Goal: Task Accomplishment & Management: Complete application form

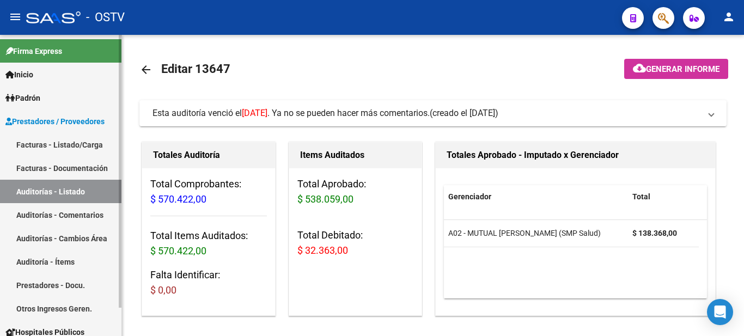
scroll to position [31, 0]
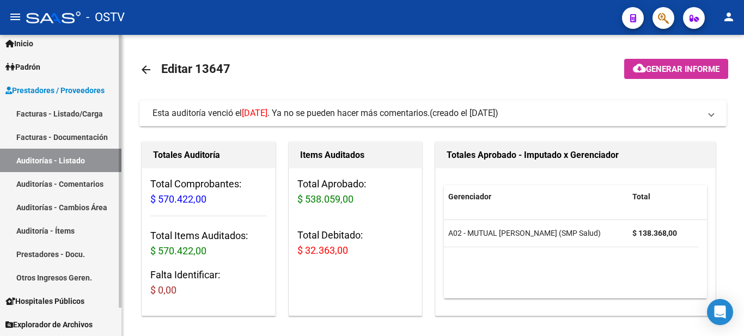
click at [63, 111] on link "Facturas - Listado/Carga" at bounding box center [60, 113] width 121 height 23
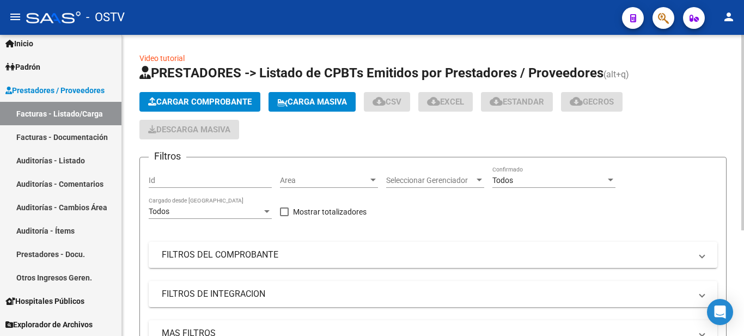
click at [183, 107] on button "Cargar Comprobante" at bounding box center [199, 102] width 121 height 20
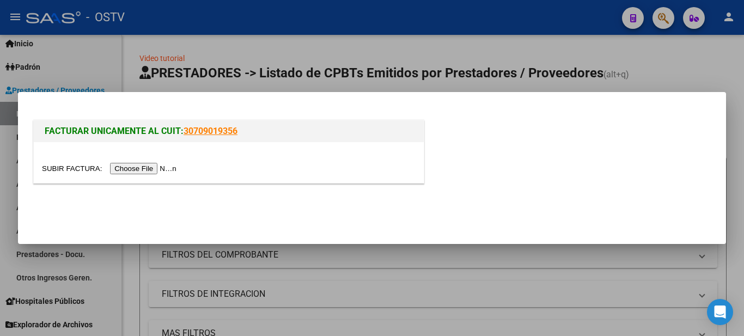
click at [634, 269] on div at bounding box center [372, 168] width 744 height 336
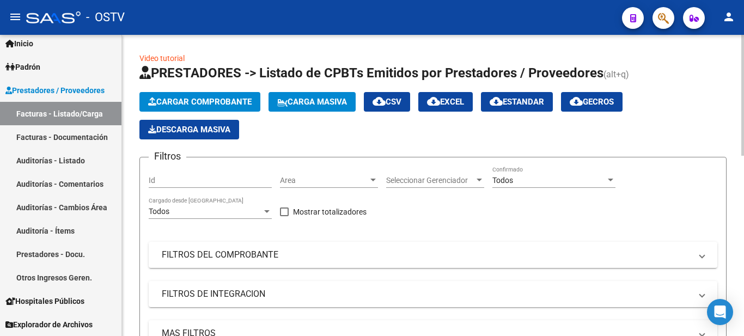
click at [209, 107] on button "Cargar Comprobante" at bounding box center [199, 102] width 121 height 20
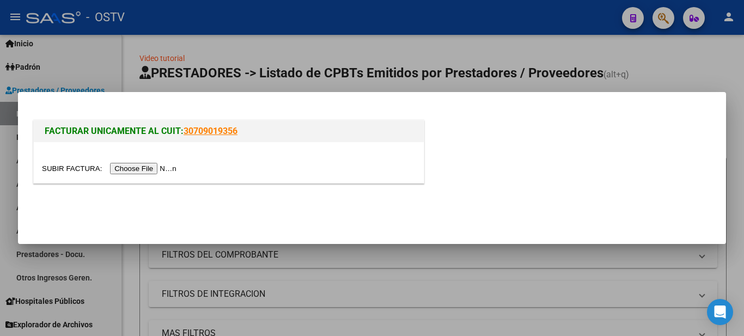
click at [148, 166] on input "file" at bounding box center [111, 168] width 138 height 11
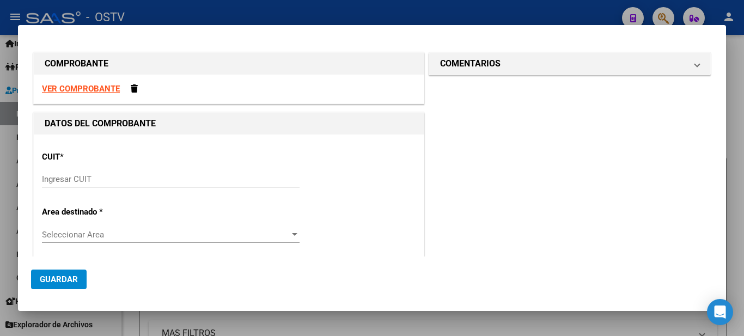
click at [90, 182] on input "Ingresar CUIT" at bounding box center [171, 179] width 258 height 10
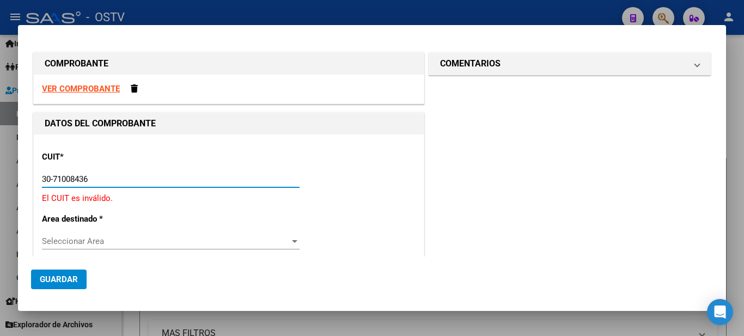
type input "30-71008436-6"
type input "6"
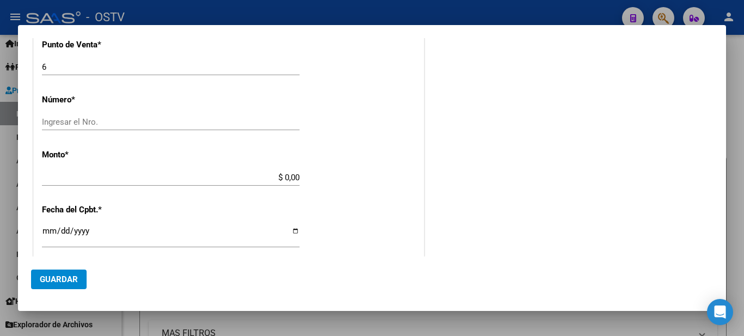
scroll to position [272, 0]
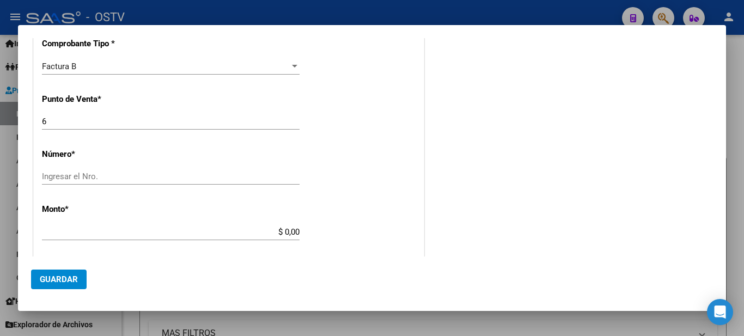
type input "30-71008436-6"
click at [92, 178] on input "Ingresar el Nro." at bounding box center [171, 177] width 258 height 10
type input "3732"
click at [279, 231] on input "$ 0,00" at bounding box center [171, 232] width 258 height 10
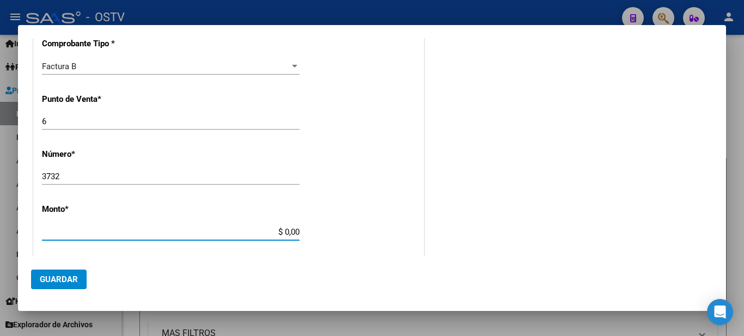
type input "$ 245.554,00"
type input "[DATE]"
type input "75356426497354"
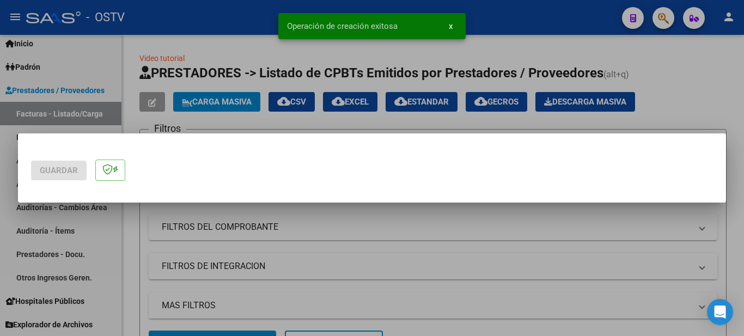
scroll to position [0, 0]
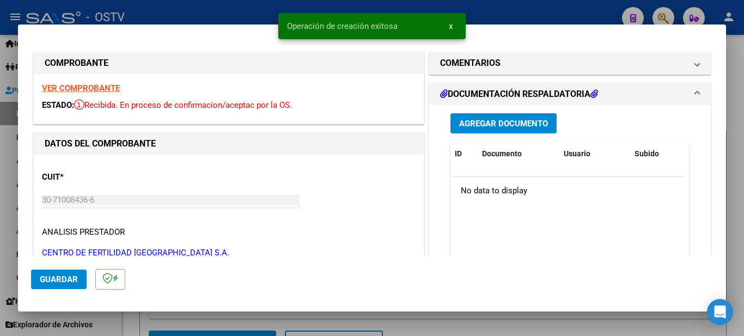
click at [450, 29] on span "x" at bounding box center [451, 26] width 4 height 10
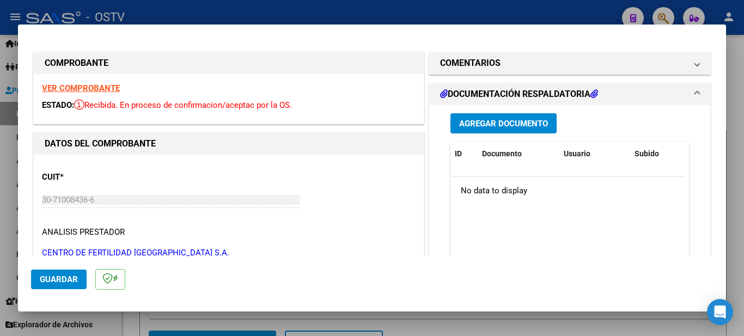
click at [190, 316] on div at bounding box center [372, 168] width 744 height 336
type input "$ 0,00"
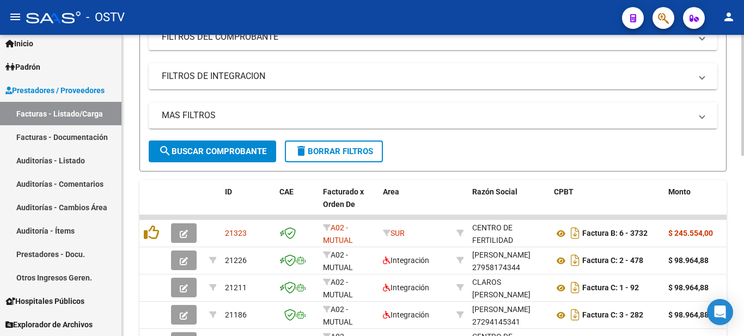
scroll to position [272, 0]
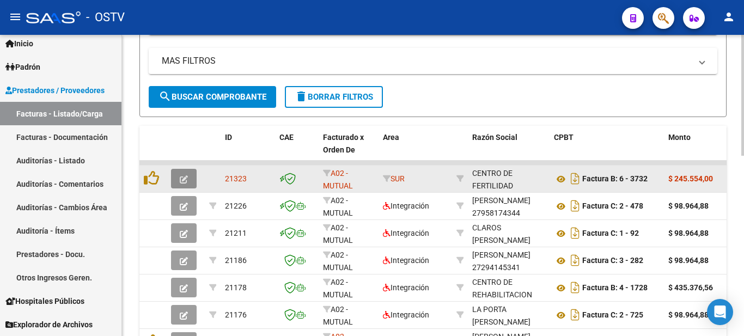
click at [180, 177] on icon "button" at bounding box center [184, 179] width 8 height 8
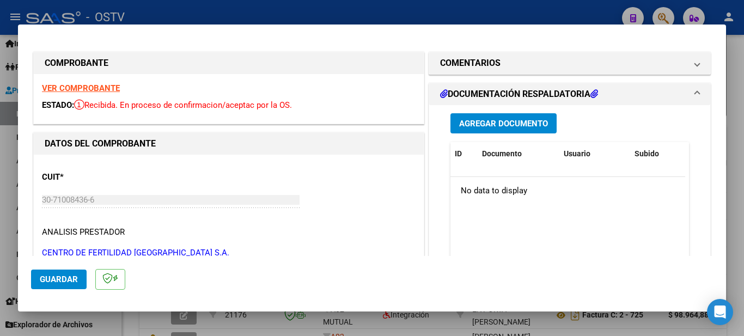
click at [522, 119] on span "Agregar Documento" at bounding box center [503, 124] width 89 height 10
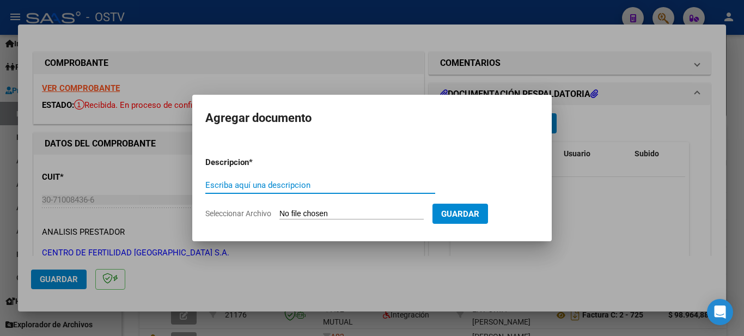
click at [479, 210] on span "Guardar" at bounding box center [460, 214] width 38 height 10
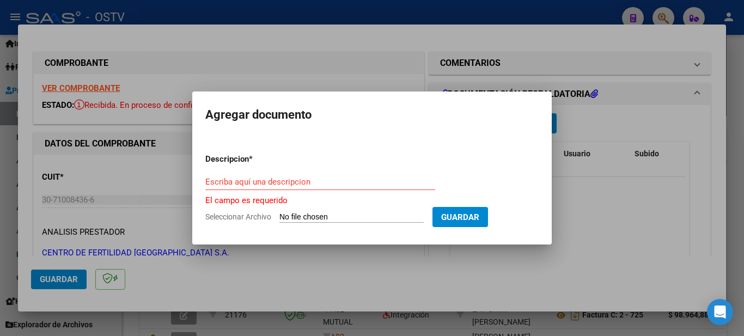
click at [393, 223] on form "Descripcion * Escriba aquí una descripcion El campo es requerido Seleccionar Ar…" at bounding box center [371, 188] width 333 height 87
click at [386, 214] on input "Seleccionar Archivo" at bounding box center [351, 217] width 144 height 10
type input "C:\fakepath\Image_00016.pdf"
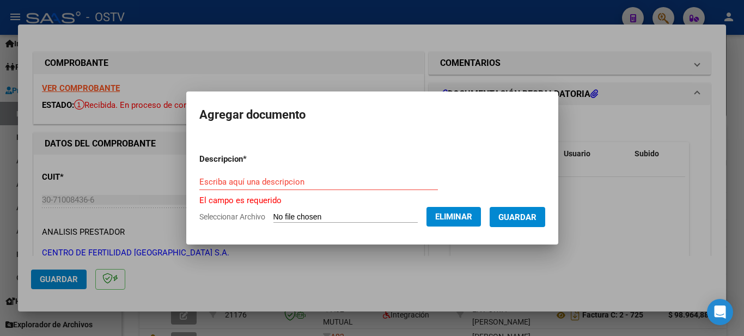
click at [310, 182] on input "Escriba aquí una descripcion" at bounding box center [318, 182] width 239 height 10
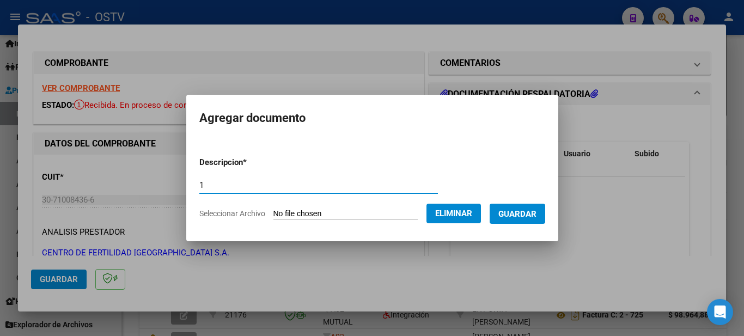
type input "1"
click at [523, 216] on span "Guardar" at bounding box center [517, 214] width 38 height 10
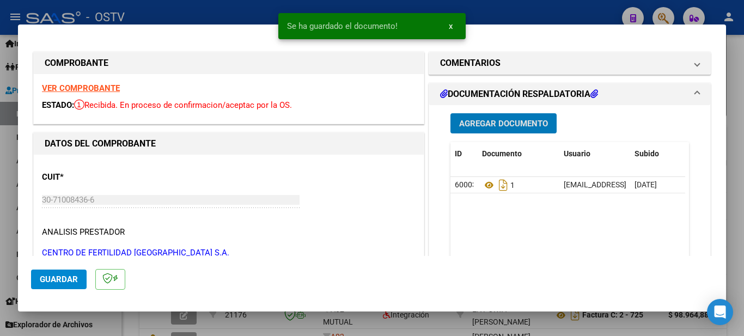
click at [69, 280] on span "Guardar" at bounding box center [59, 279] width 38 height 10
click at [2, 212] on div at bounding box center [372, 168] width 744 height 336
type input "$ 0,00"
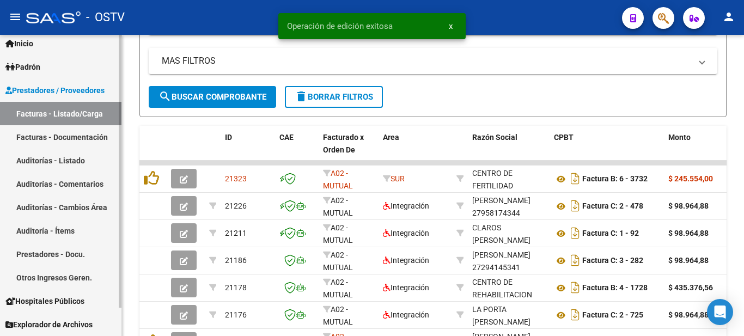
click at [63, 108] on link "Facturas - Listado/Carga" at bounding box center [60, 113] width 121 height 23
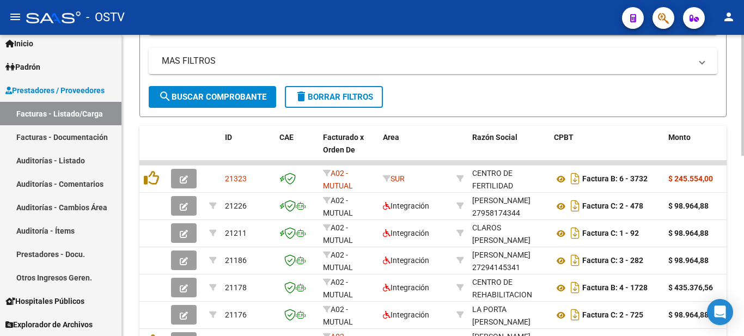
scroll to position [0, 0]
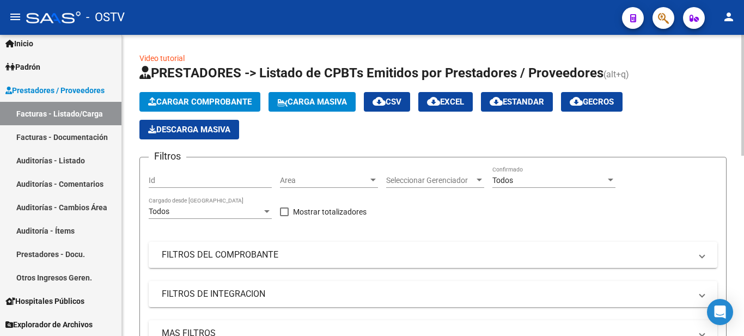
click at [200, 90] on app-list-header "PRESTADORES -> Listado de CPBTs Emitidos por Prestadores / Proveedores (alt+q) …" at bounding box center [432, 226] width 587 height 325
click at [200, 100] on span "Cargar Comprobante" at bounding box center [199, 102] width 103 height 10
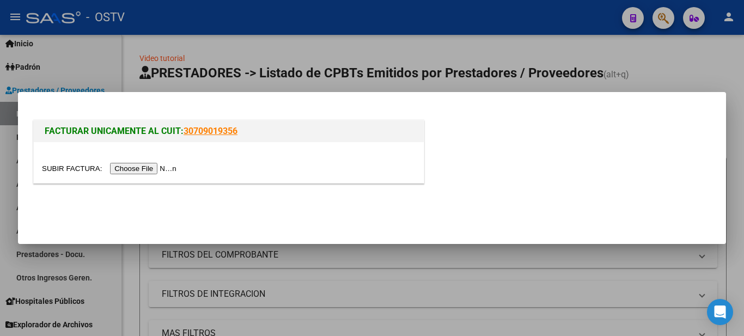
click at [150, 168] on input "file" at bounding box center [111, 168] width 138 height 11
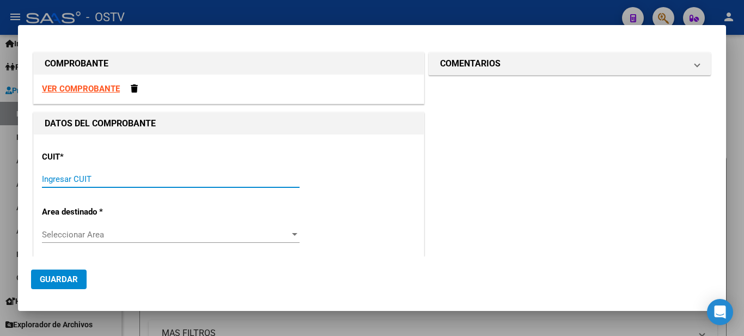
click at [98, 181] on input "Ingresar CUIT" at bounding box center [171, 179] width 258 height 10
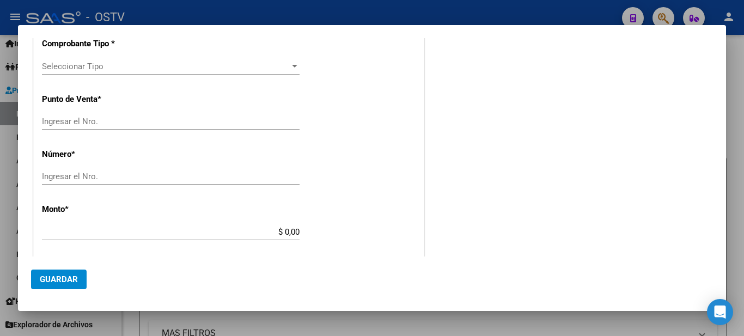
scroll to position [109, 0]
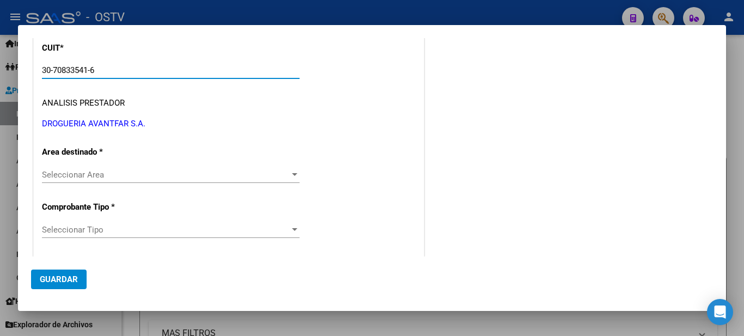
type input "30-70833541-6"
click at [85, 173] on span "Seleccionar Area" at bounding box center [166, 175] width 248 height 10
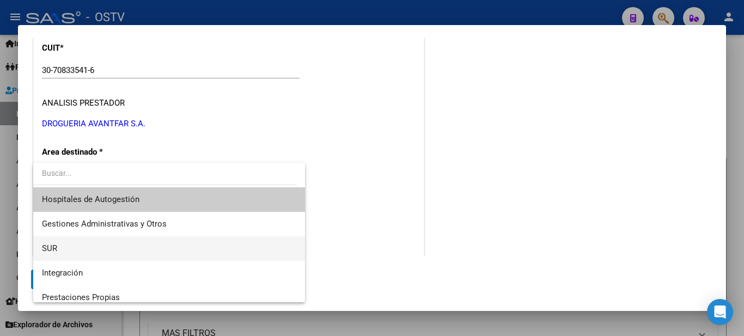
click at [101, 248] on span "SUR" at bounding box center [169, 248] width 254 height 25
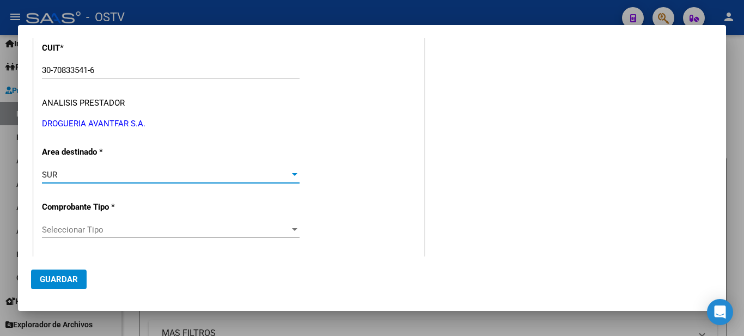
click at [92, 225] on span "Seleccionar Tipo" at bounding box center [166, 230] width 248 height 10
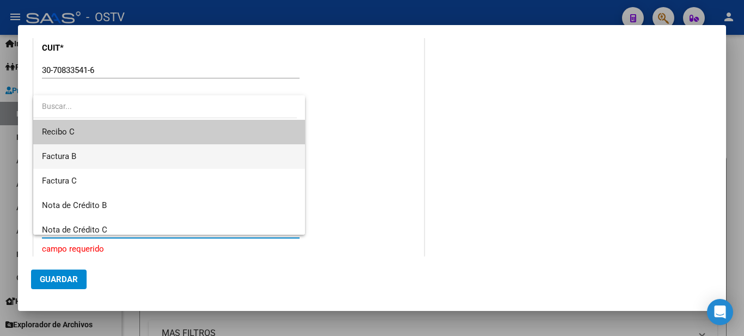
click at [93, 157] on span "Factura B" at bounding box center [169, 156] width 254 height 25
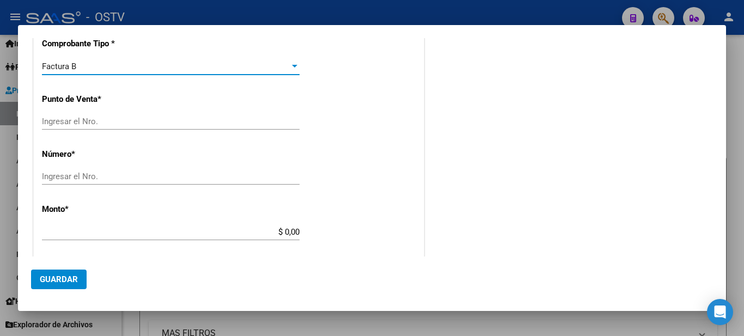
scroll to position [218, 0]
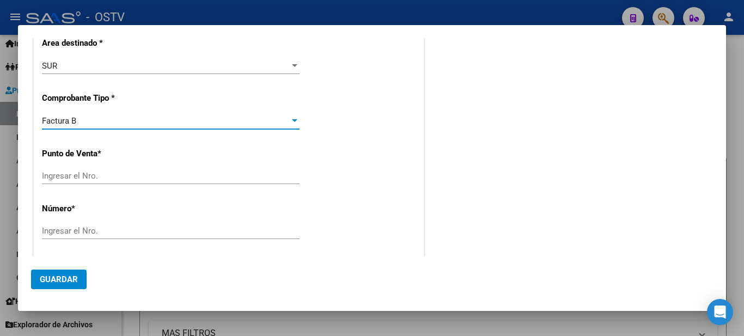
click at [58, 178] on input "Ingresar el Nro." at bounding box center [171, 176] width 258 height 10
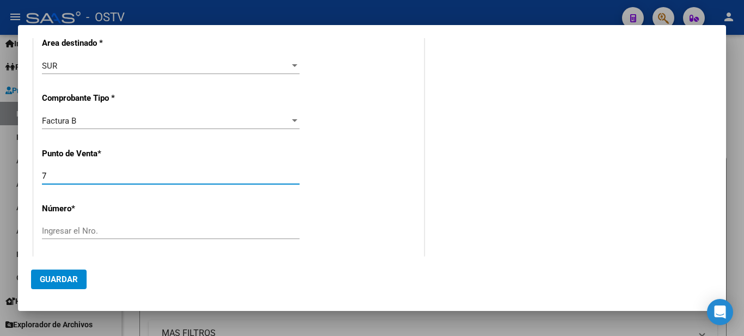
type input "7"
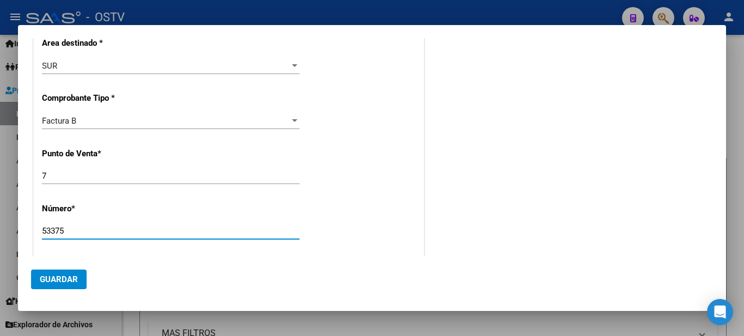
type input "53375"
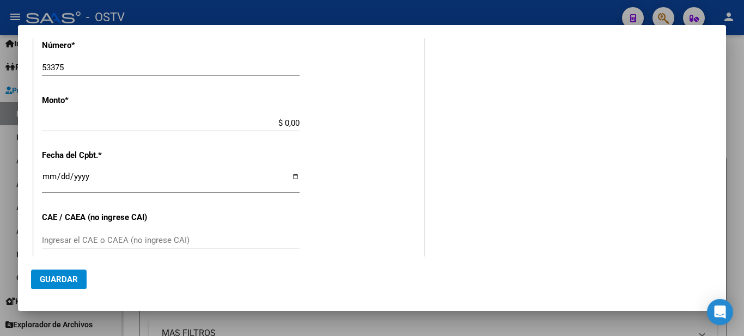
type input "$ 206.611,88"
type input "[DATE]"
type input "75376574656578"
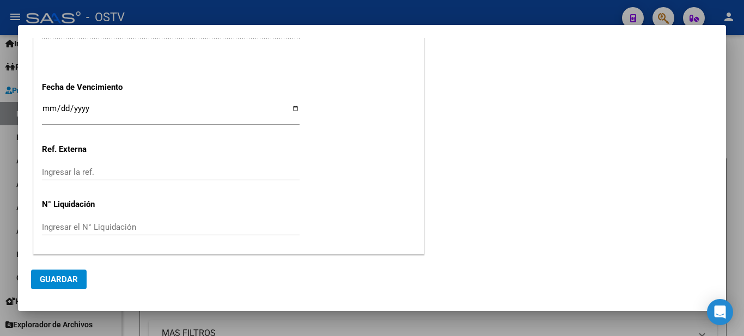
scroll to position [482, 0]
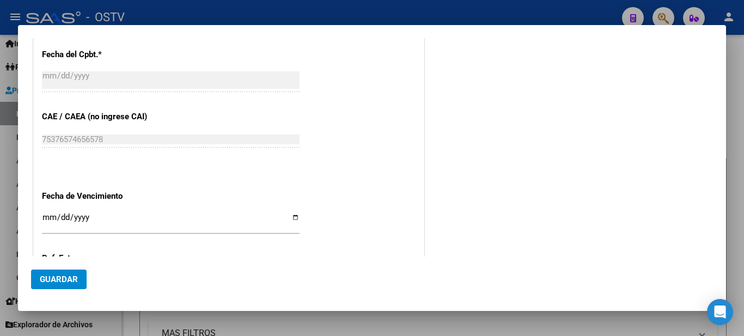
click at [46, 218] on input "Ingresar la fecha" at bounding box center [171, 221] width 258 height 17
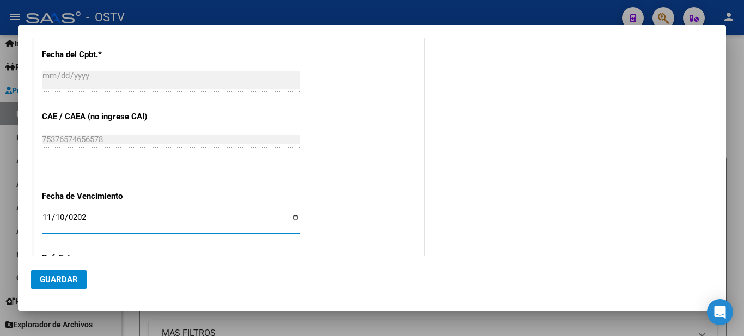
type input "[DATE]"
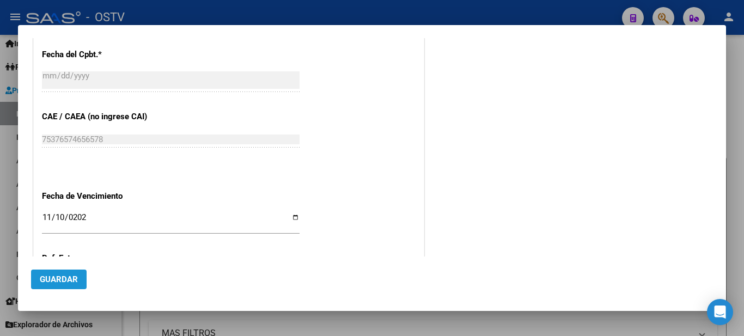
click at [65, 276] on span "Guardar" at bounding box center [59, 279] width 38 height 10
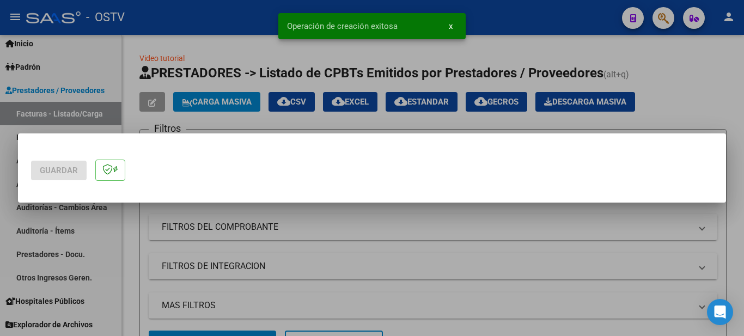
scroll to position [0, 0]
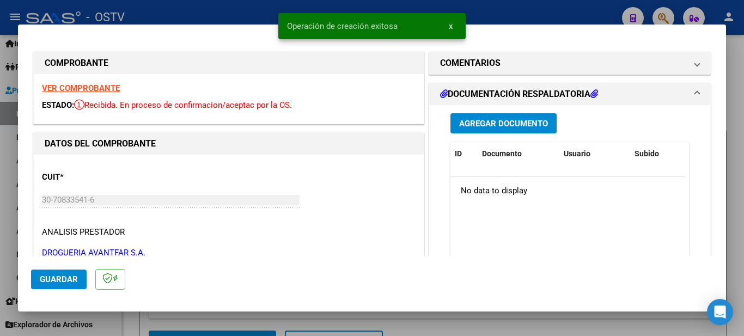
click at [467, 121] on span "Agregar Documento" at bounding box center [503, 124] width 89 height 10
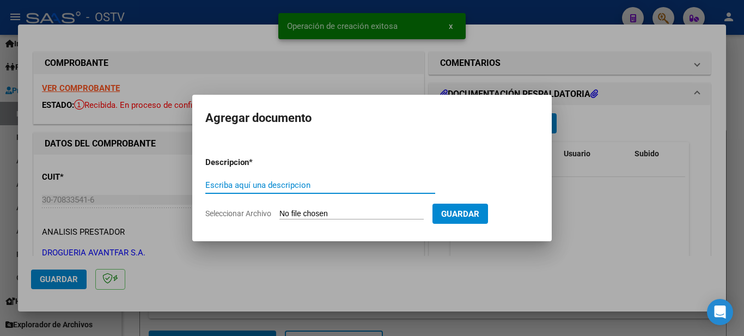
click at [462, 215] on button "Guardar" at bounding box center [460, 214] width 56 height 20
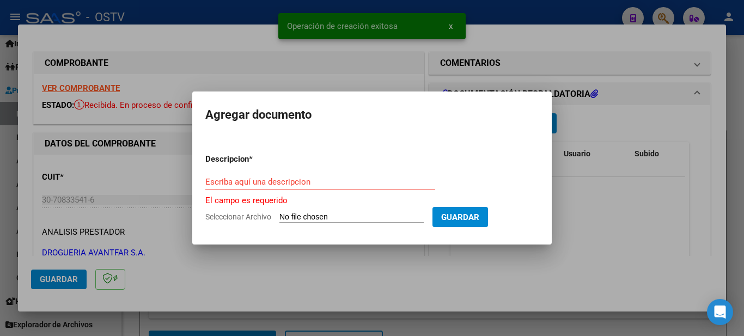
click at [308, 189] on div "Escriba aquí una descripcion" at bounding box center [320, 182] width 230 height 16
click at [302, 184] on input "Escriba aquí una descripcion" at bounding box center [320, 182] width 230 height 10
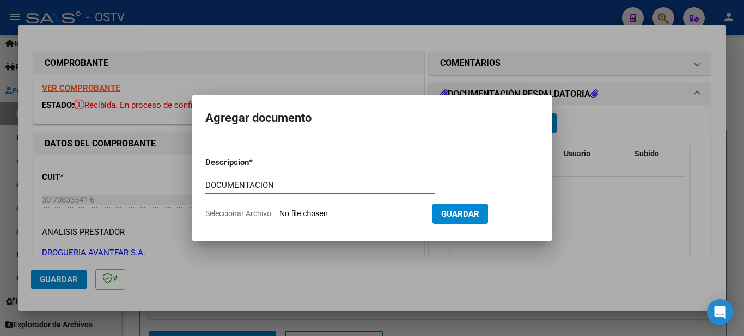
type input "DOCUMENTACION"
click at [468, 215] on span "Guardar" at bounding box center [460, 214] width 38 height 10
click at [404, 213] on input "Seleccionar Archivo" at bounding box center [351, 214] width 144 height 10
type input "C:\fakepath\Image_00016.pdf"
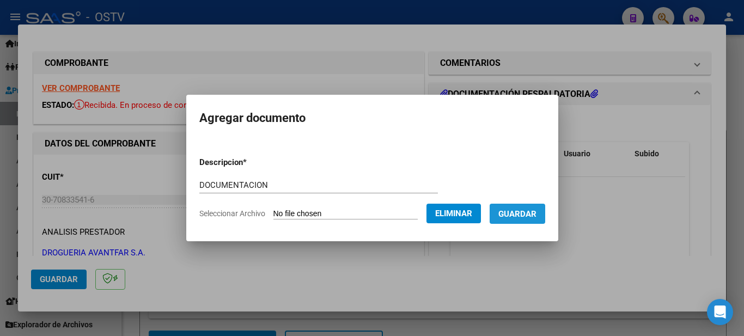
click at [523, 212] on span "Guardar" at bounding box center [517, 214] width 38 height 10
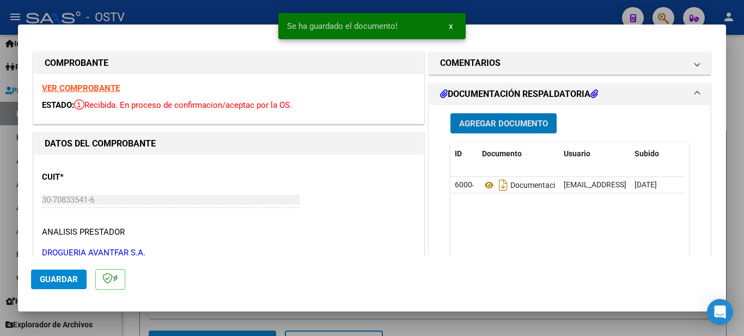
click at [506, 115] on button "Agregar Documento" at bounding box center [503, 123] width 106 height 20
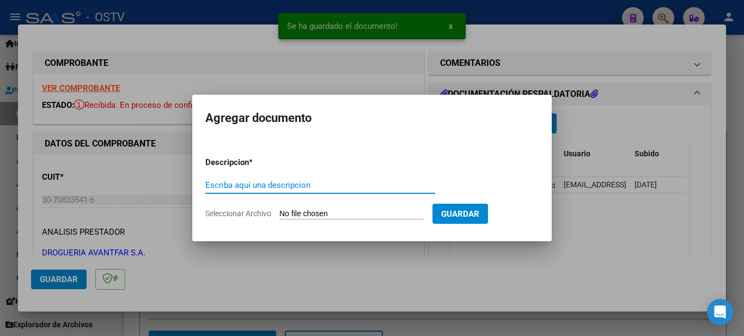
click at [484, 207] on button "Guardar" at bounding box center [460, 214] width 56 height 20
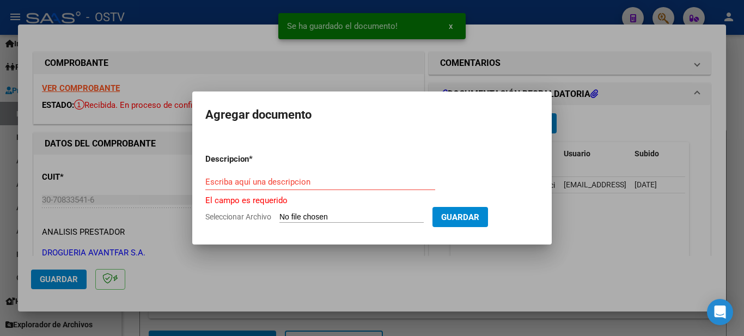
click at [306, 185] on input "Escriba aquí una descripcion" at bounding box center [320, 182] width 230 height 10
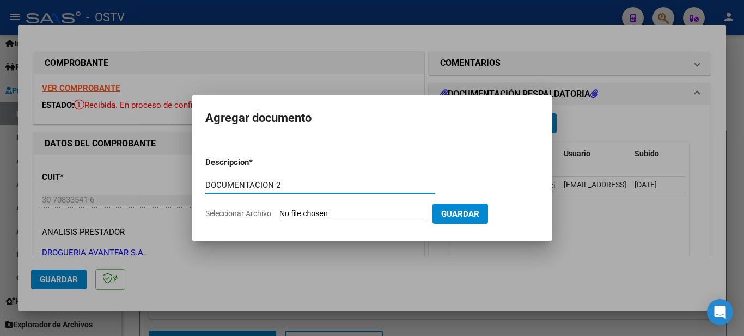
type input "DOCUMENTACION 2"
click at [411, 211] on input "Seleccionar Archivo" at bounding box center [351, 214] width 144 height 10
type input "C:\fakepath\Image_00017.pdf"
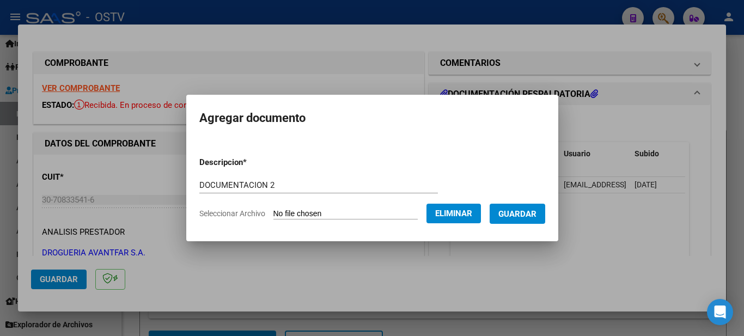
click at [536, 212] on span "Guardar" at bounding box center [517, 214] width 38 height 10
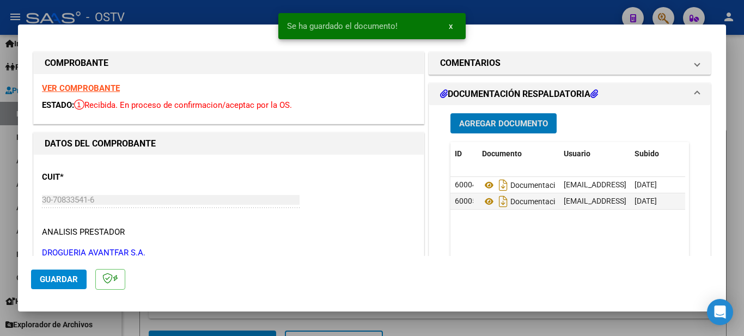
click at [35, 273] on button "Guardar" at bounding box center [59, 280] width 56 height 20
click at [236, 319] on div at bounding box center [372, 168] width 744 height 336
type input "$ 0,00"
